Goal: Find specific page/section: Find specific page/section

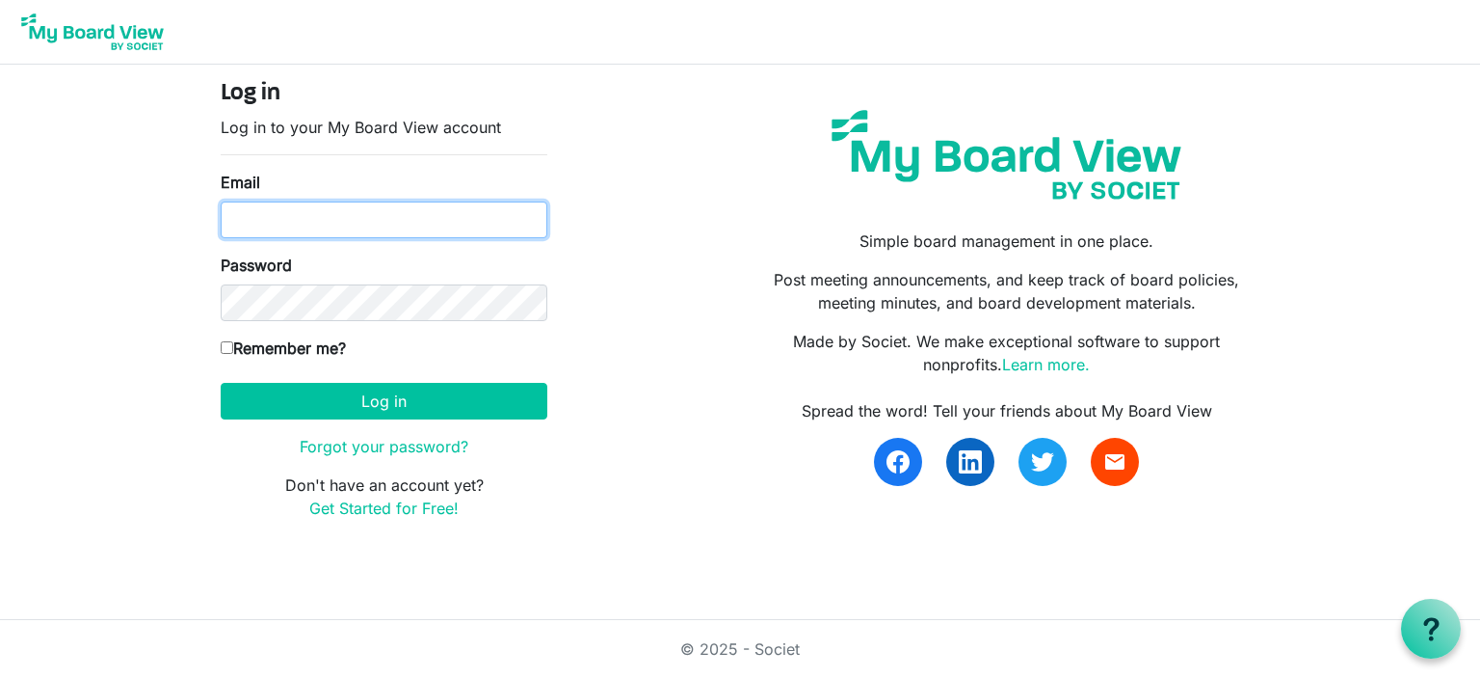
click at [328, 210] on input "Email" at bounding box center [384, 219] width 327 height 37
type input "[PERSON_NAME][EMAIL_ADDRESS][PERSON_NAME][DOMAIN_NAME]"
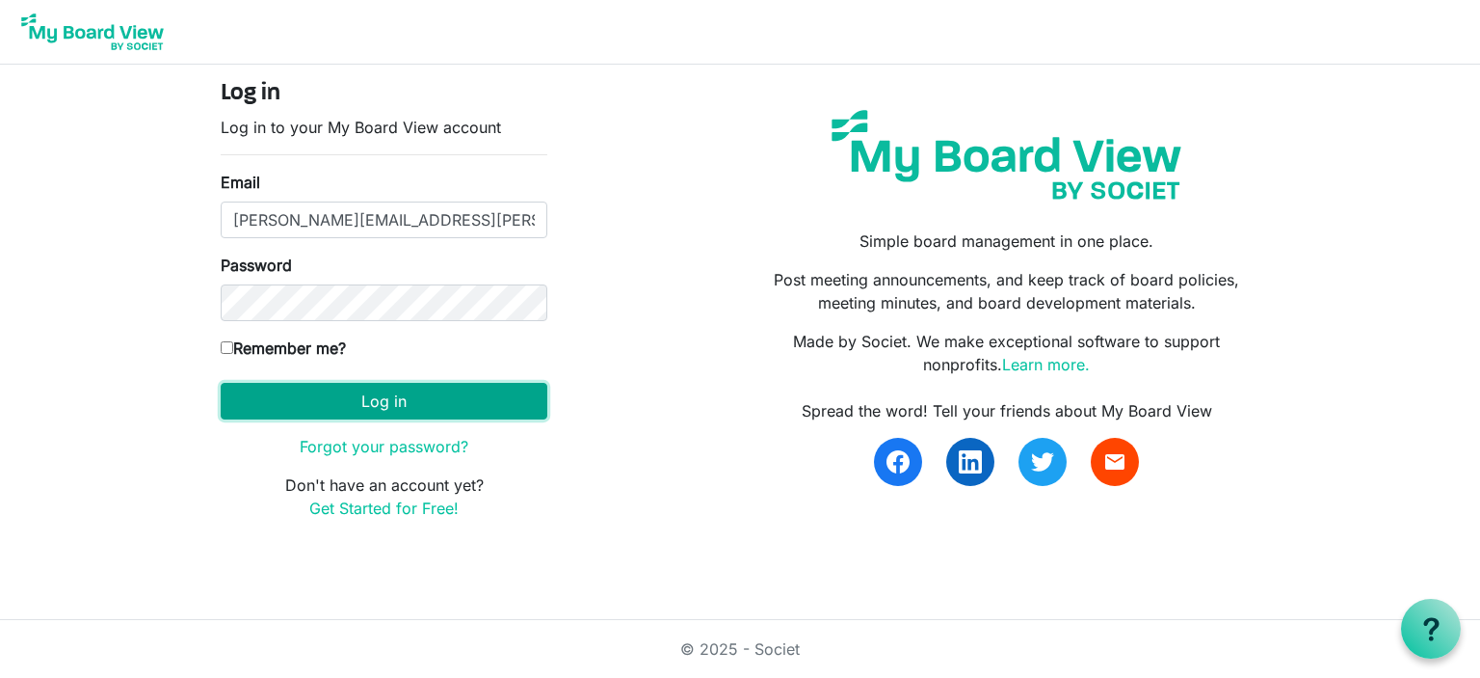
click at [402, 401] on button "Log in" at bounding box center [384, 401] width 327 height 37
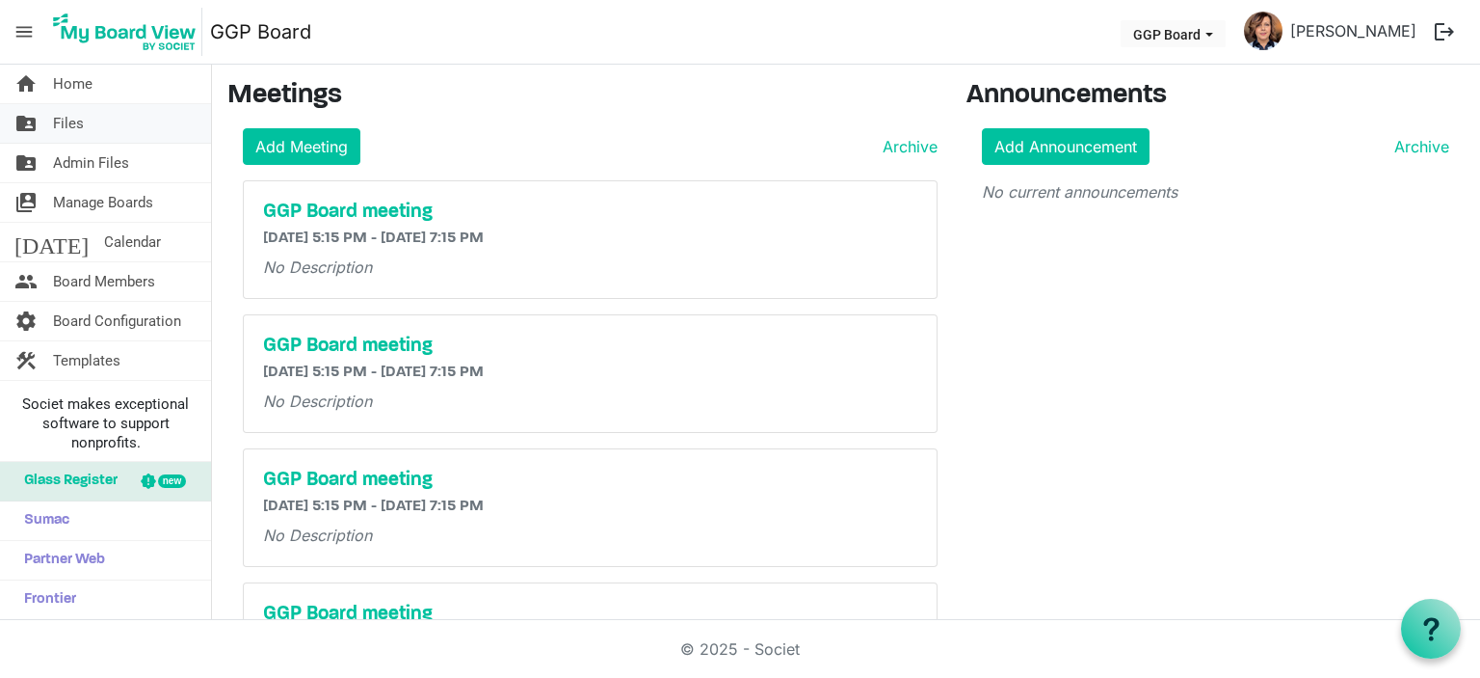
click at [69, 118] on span "Files" at bounding box center [68, 123] width 31 height 39
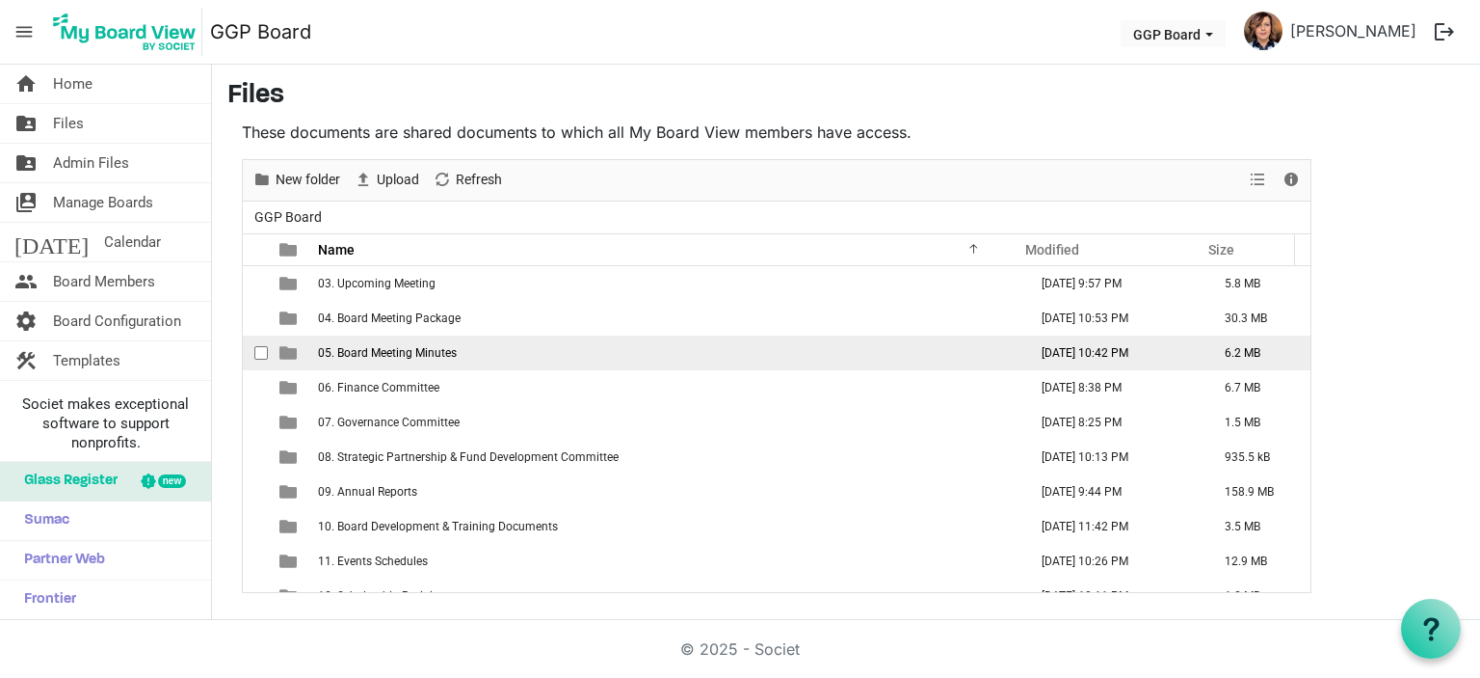
scroll to position [96, 0]
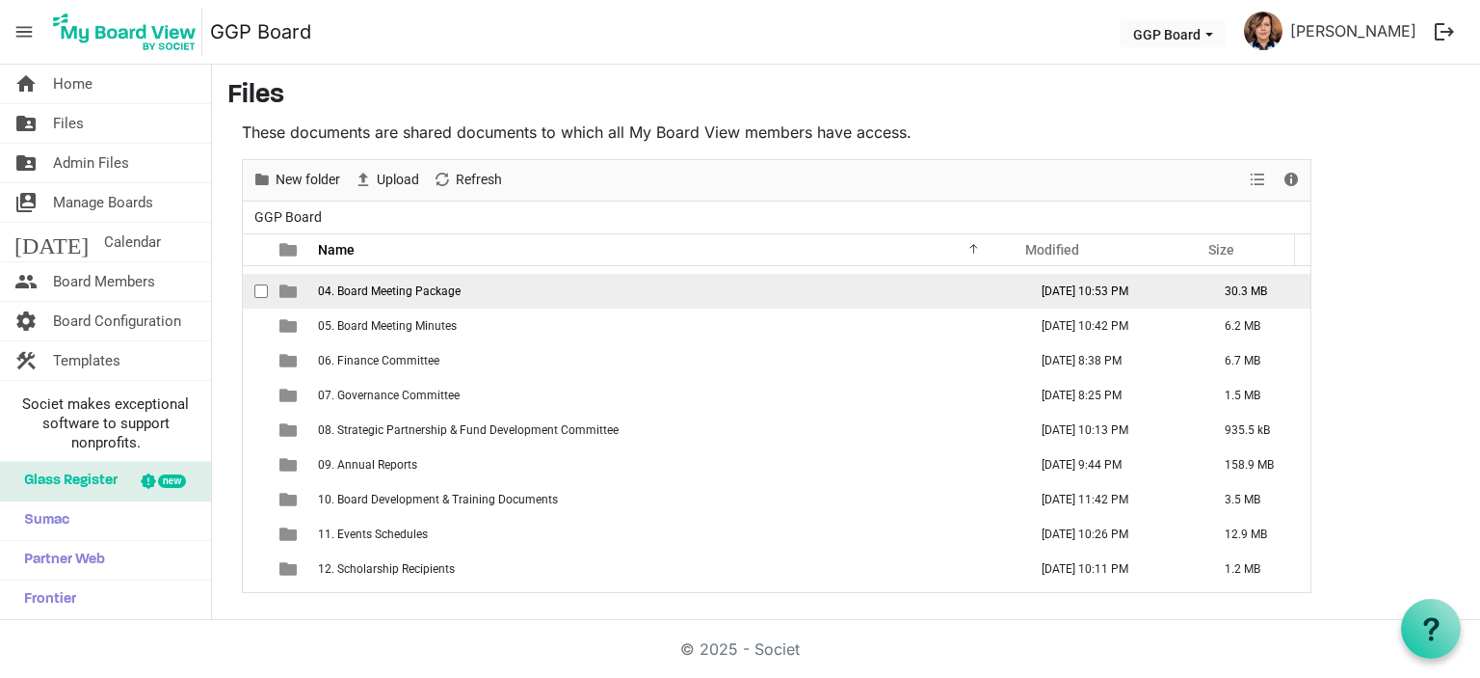
click at [454, 289] on span "04. Board Meeting Package" at bounding box center [389, 290] width 143 height 13
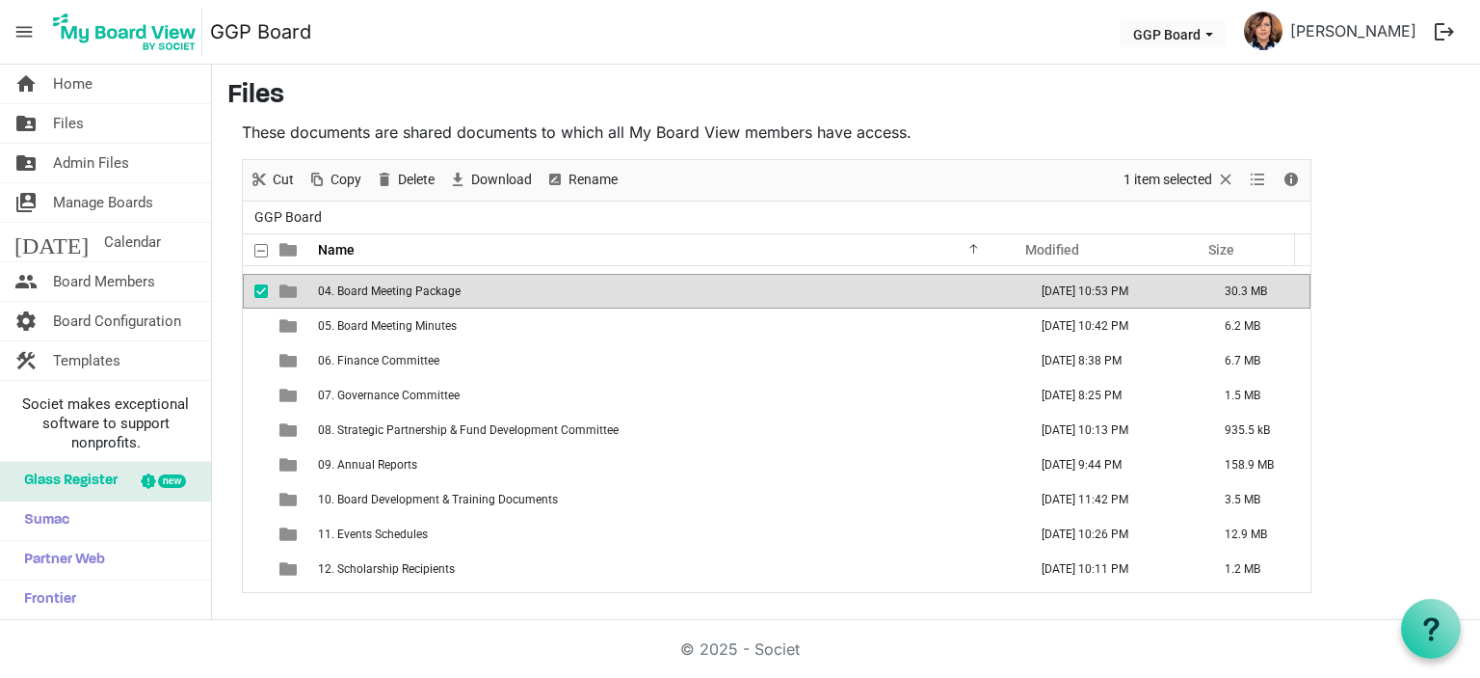
click at [455, 289] on span "04. Board Meeting Package" at bounding box center [389, 290] width 143 height 13
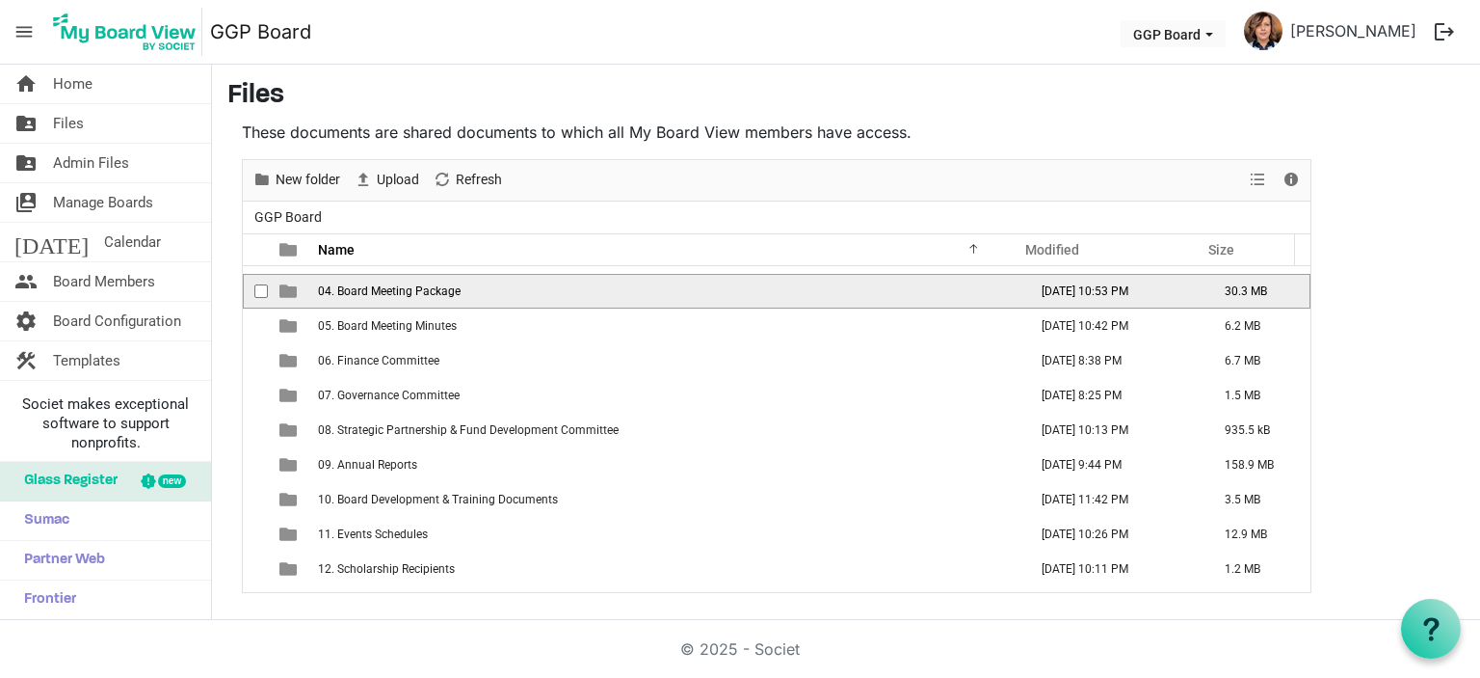
click at [433, 286] on span "04. Board Meeting Package" at bounding box center [389, 290] width 143 height 13
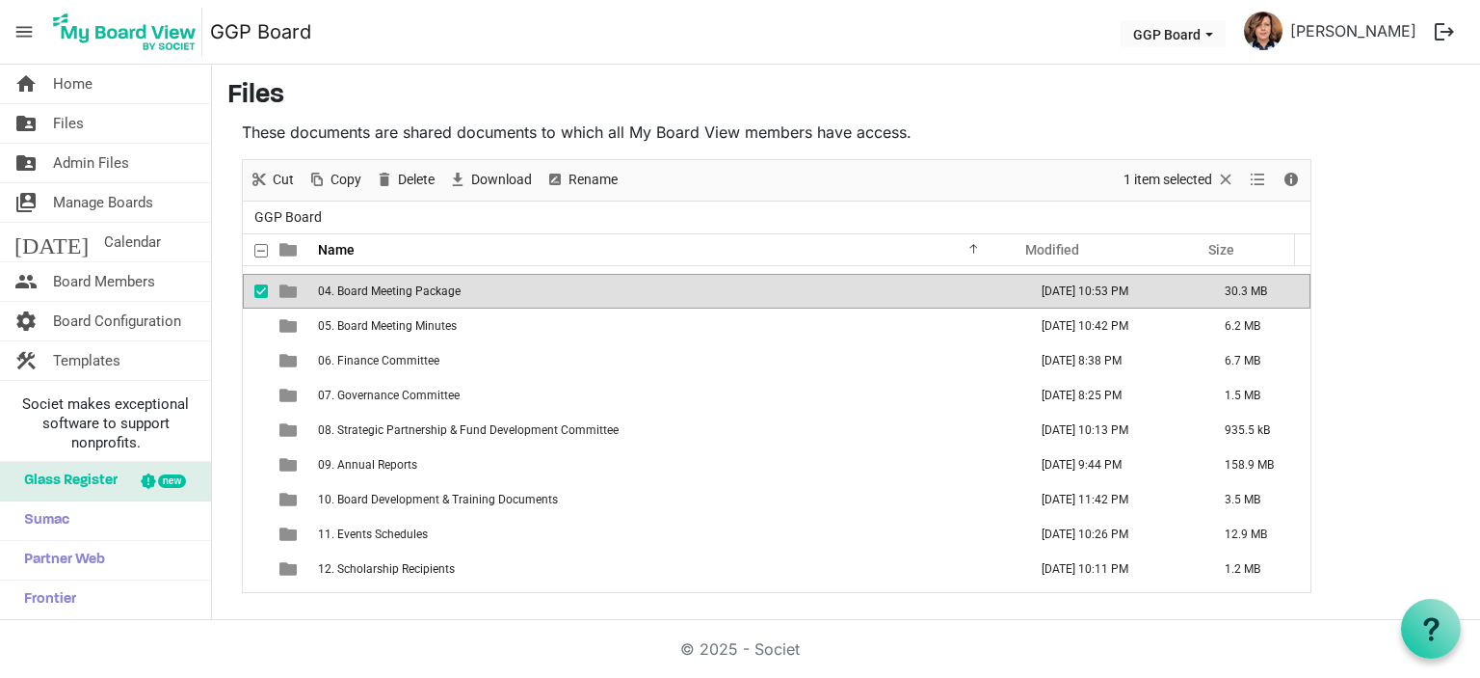
click at [433, 286] on span "04. Board Meeting Package" at bounding box center [389, 290] width 143 height 13
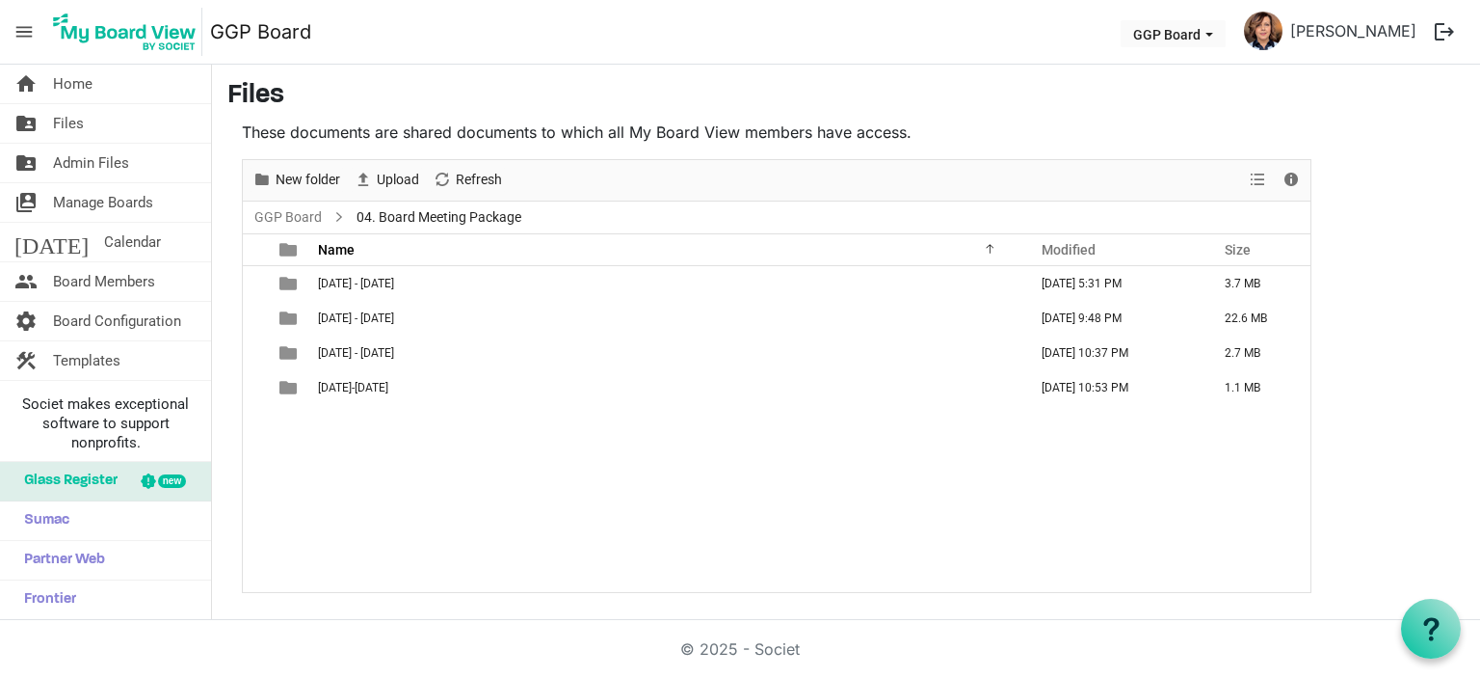
scroll to position [0, 0]
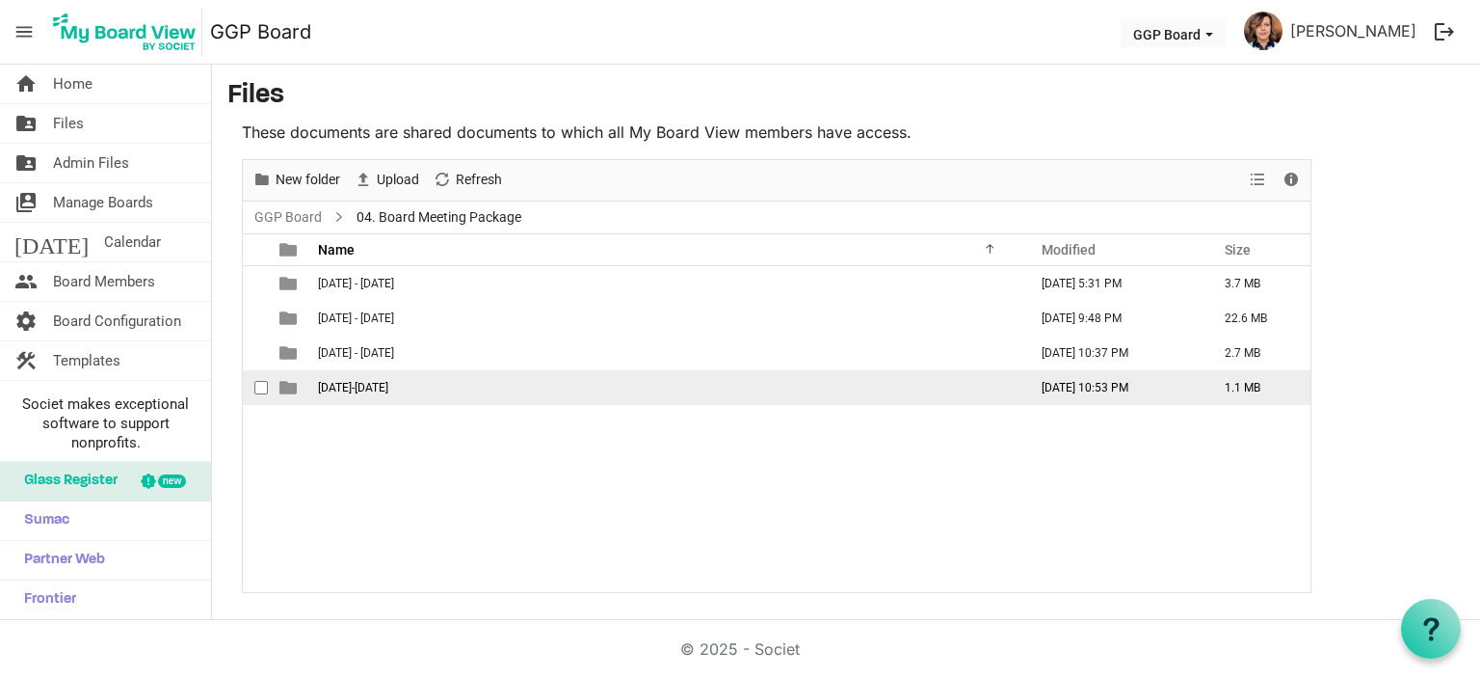
click at [354, 385] on span "2025-2026" at bounding box center [353, 387] width 70 height 13
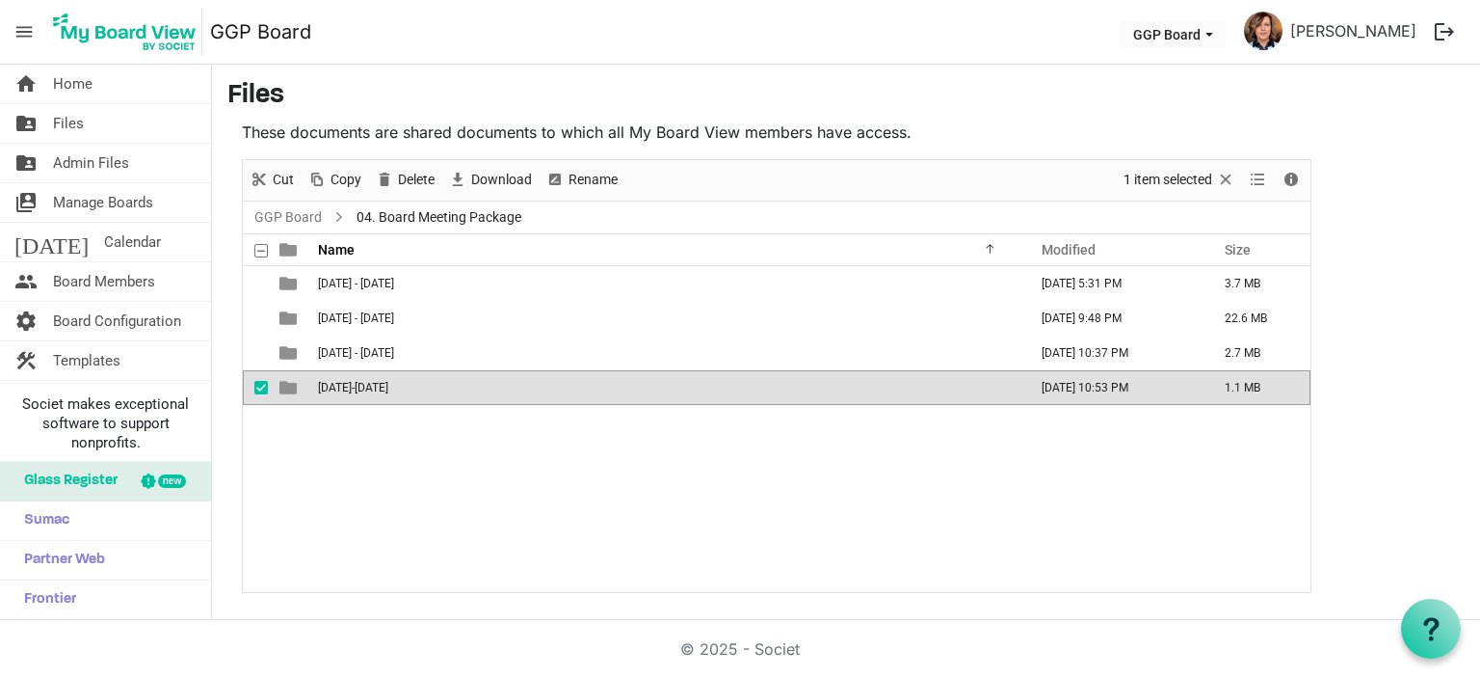
click at [354, 385] on span "2025-2026" at bounding box center [353, 387] width 70 height 13
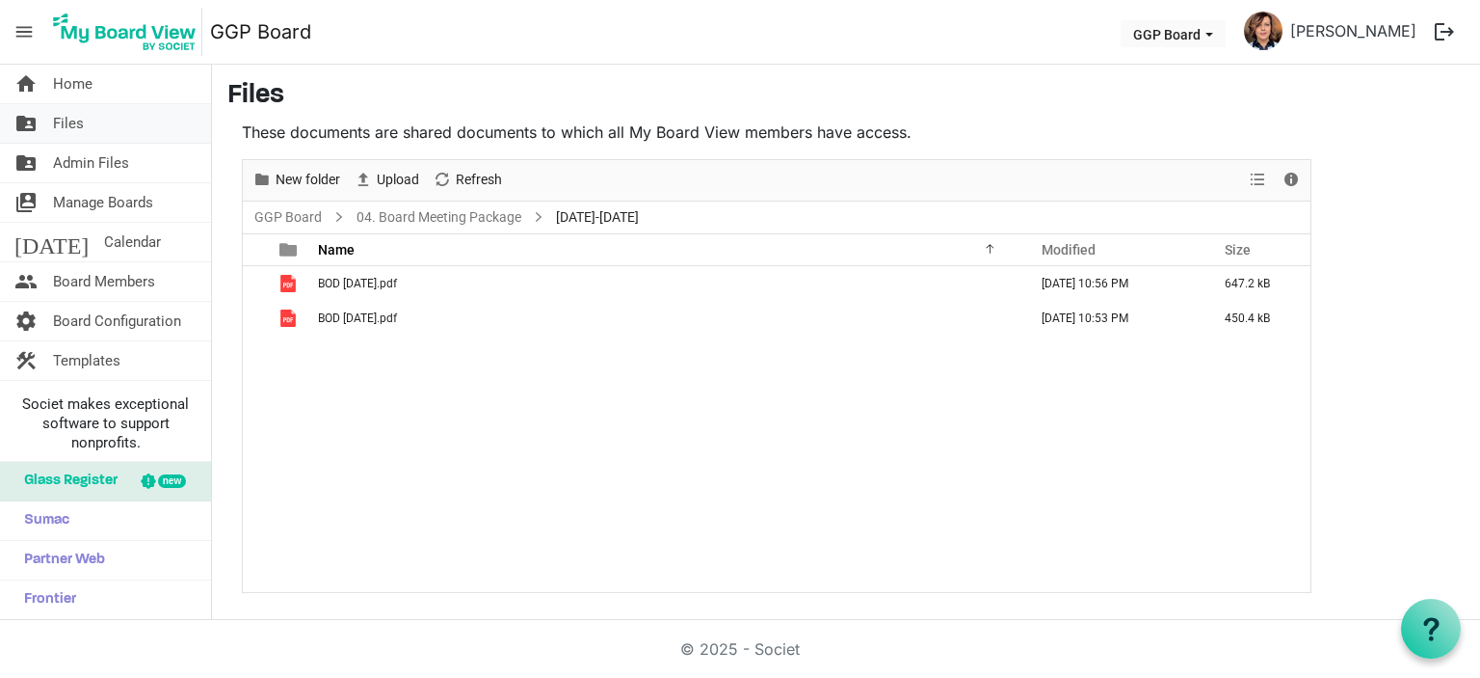
click at [77, 117] on span "Files" at bounding box center [68, 123] width 31 height 39
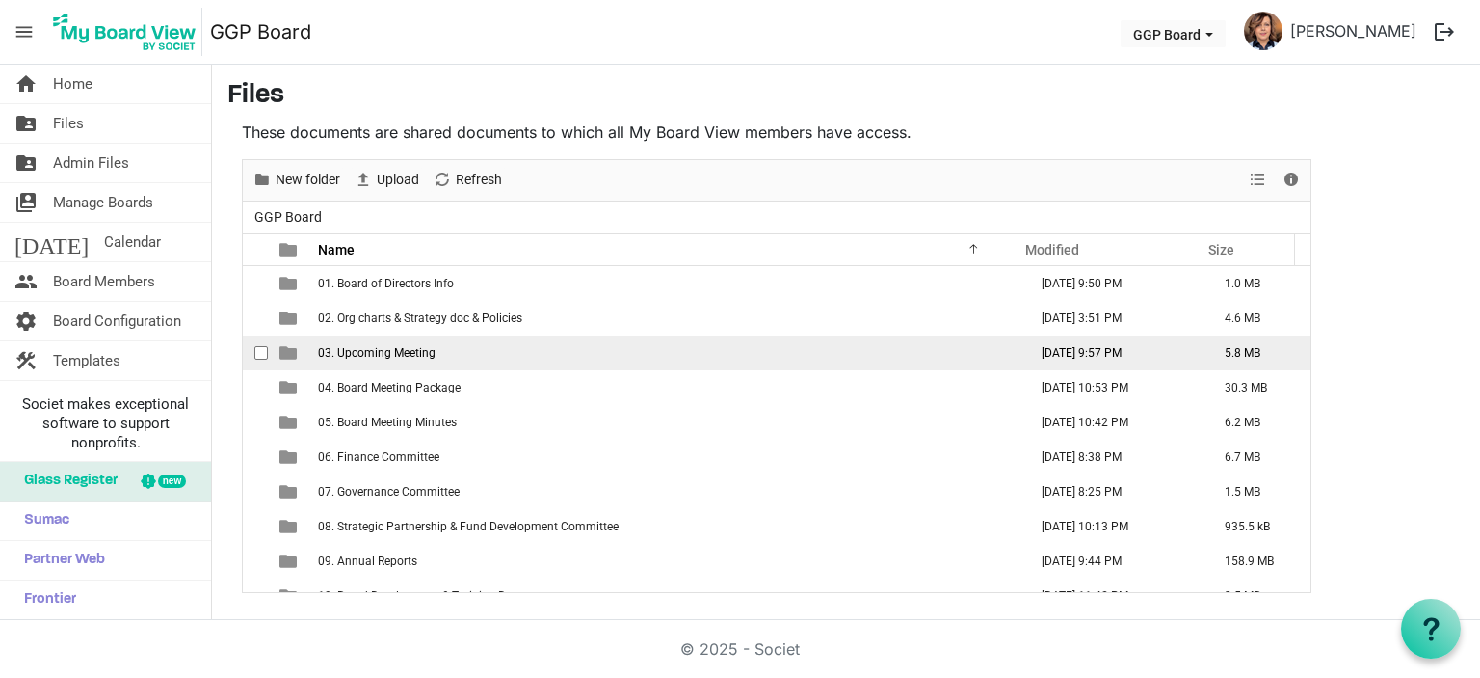
click at [407, 354] on span "03. Upcoming Meeting" at bounding box center [377, 352] width 118 height 13
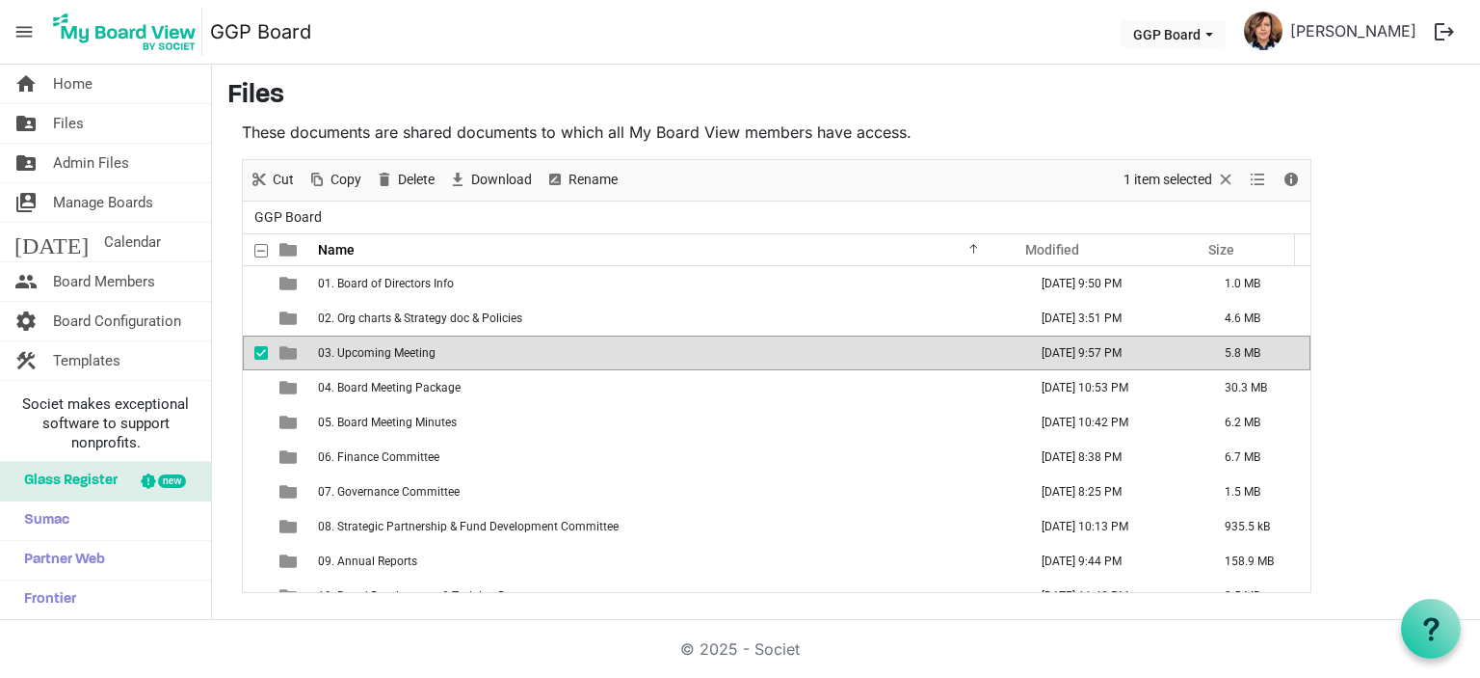
click at [407, 354] on span "03. Upcoming Meeting" at bounding box center [377, 352] width 118 height 13
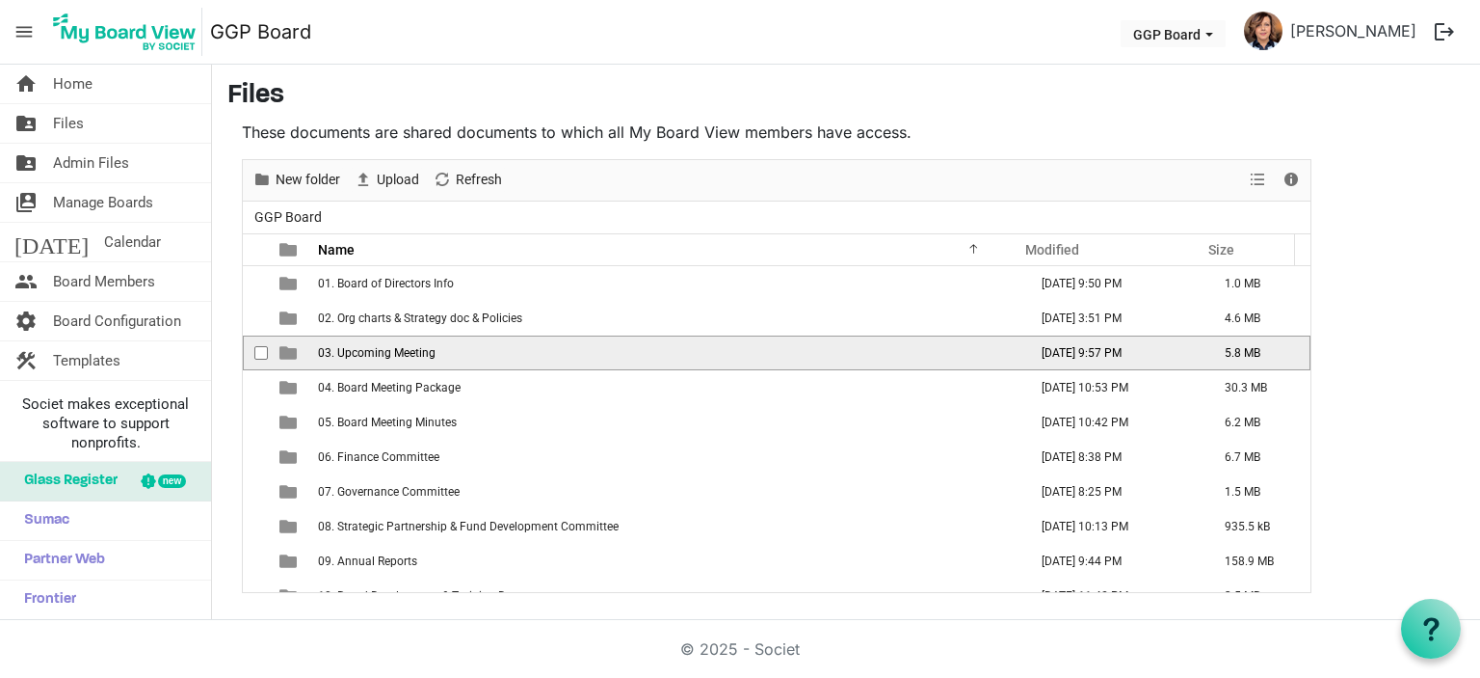
click at [407, 354] on span "03. Upcoming Meeting" at bounding box center [377, 352] width 118 height 13
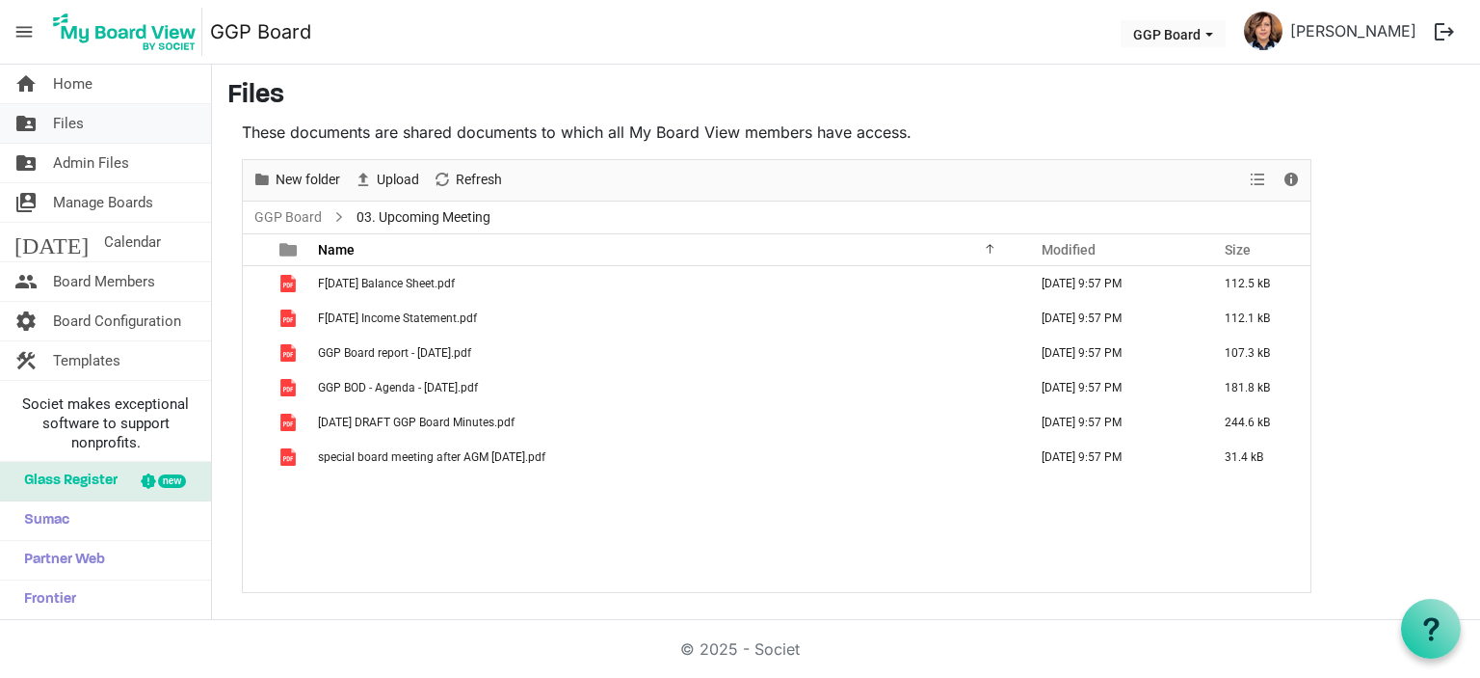
click at [66, 122] on span "Files" at bounding box center [68, 123] width 31 height 39
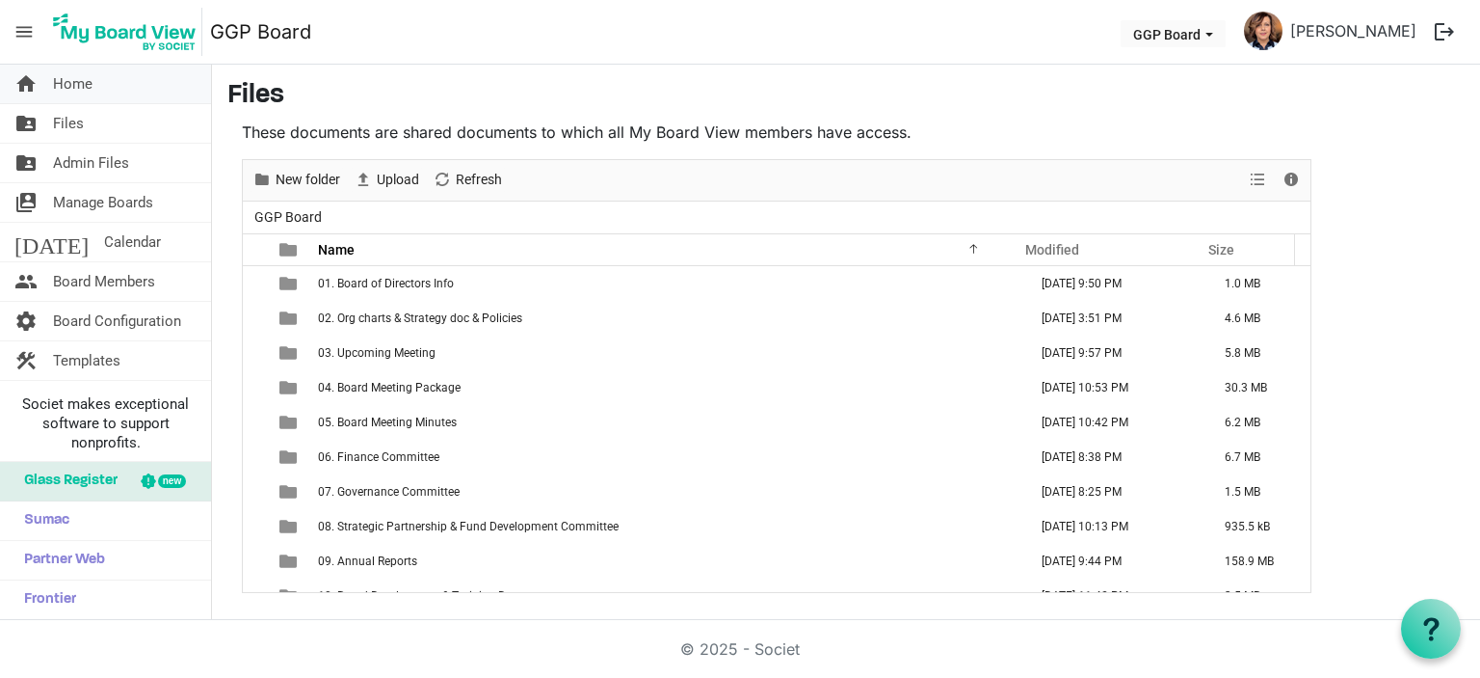
click at [73, 80] on span "Home" at bounding box center [73, 84] width 40 height 39
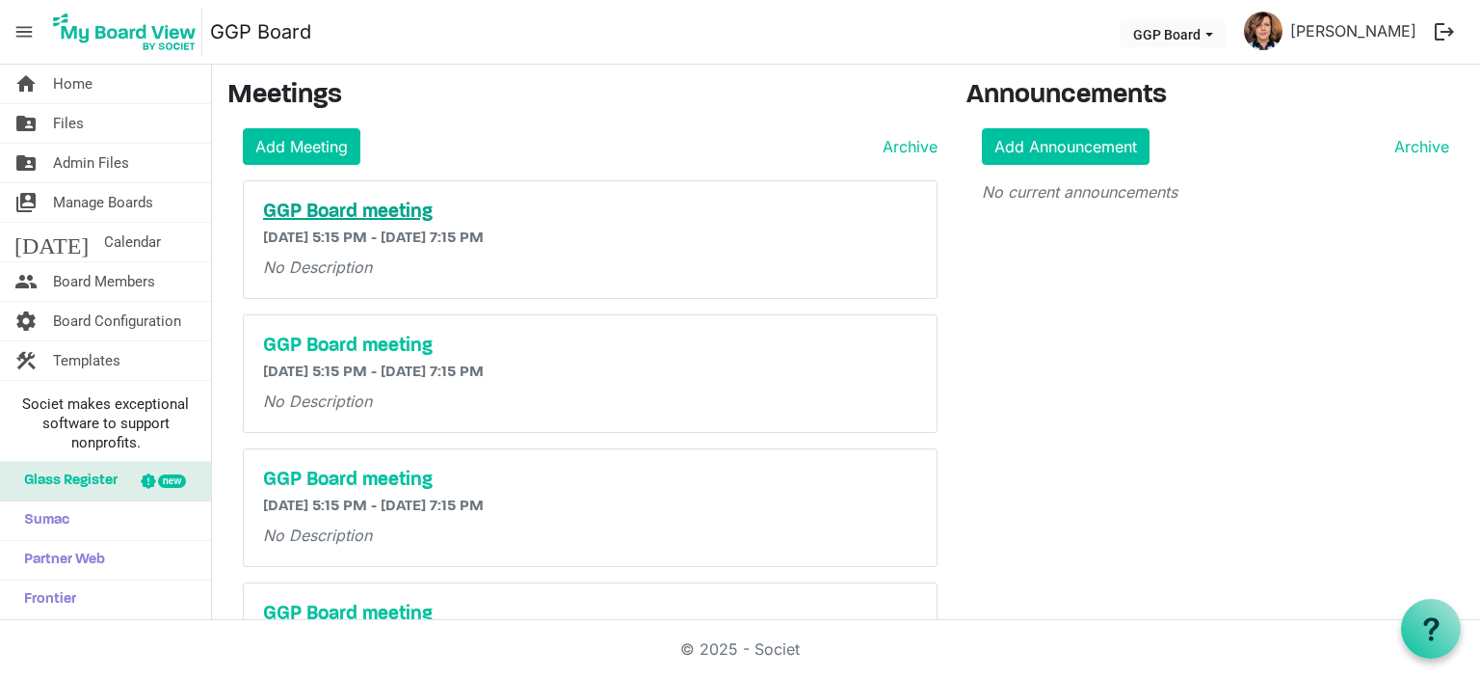
click at [351, 203] on h5 "GGP Board meeting" at bounding box center [590, 211] width 654 height 23
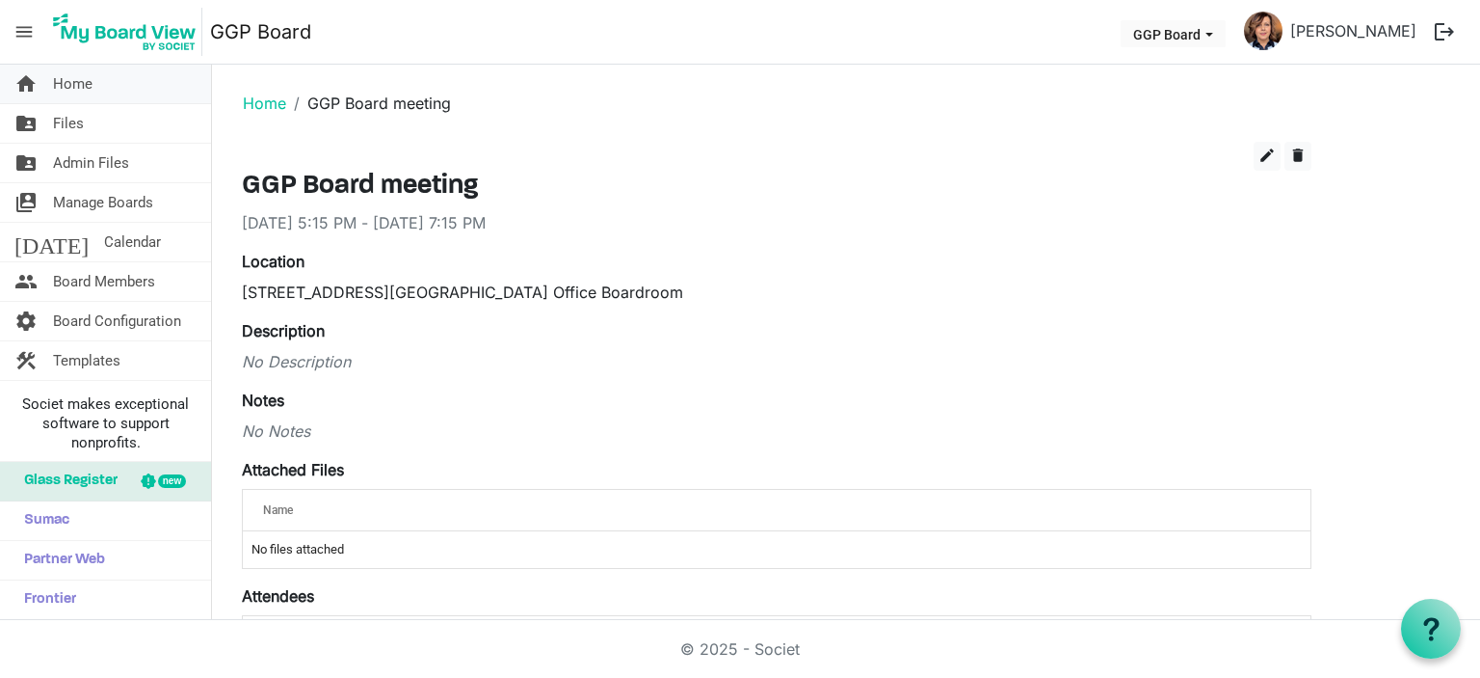
click at [81, 82] on span "Home" at bounding box center [73, 84] width 40 height 39
